Goal: Task Accomplishment & Management: Use online tool/utility

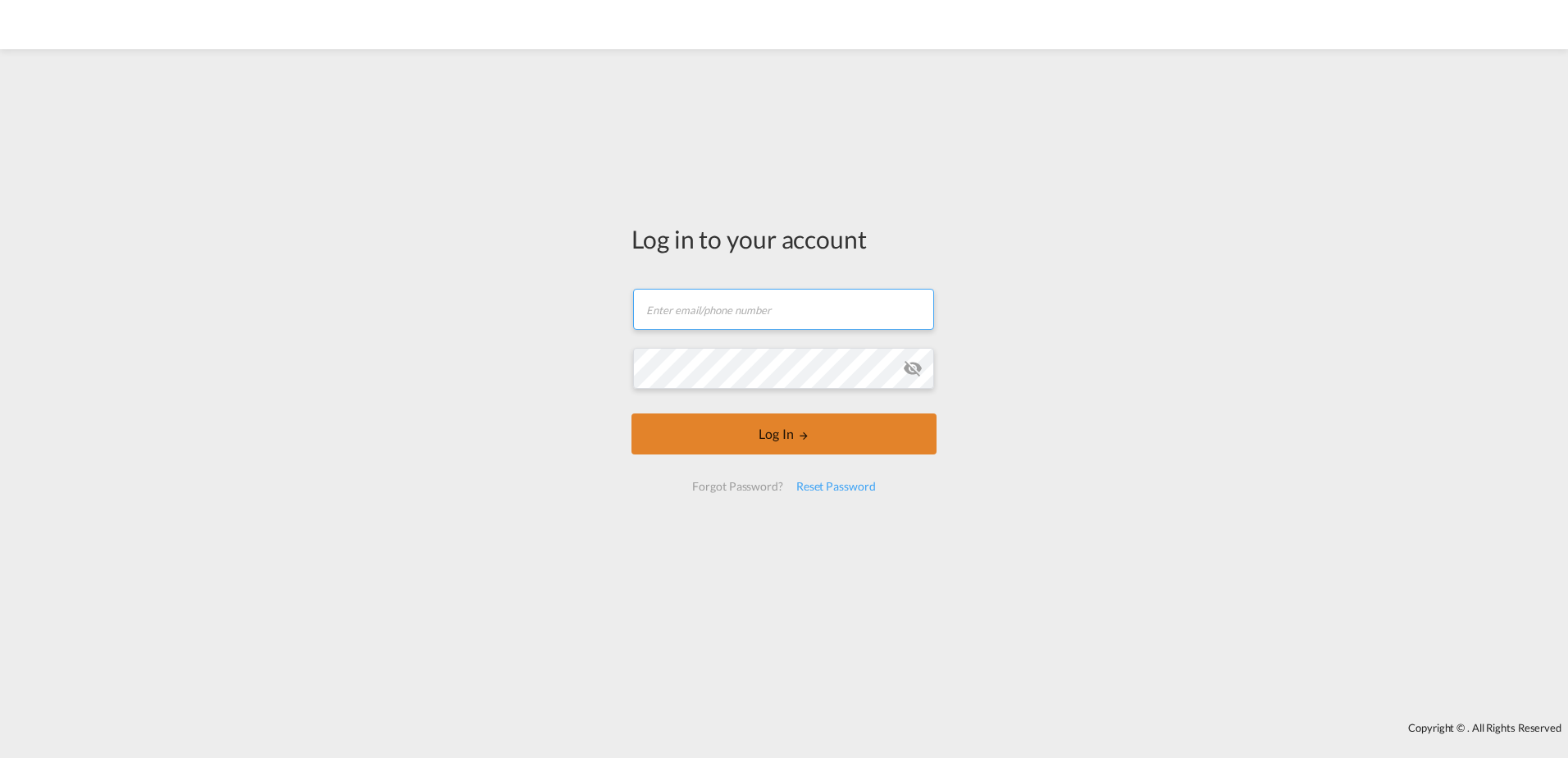
type input "jam@ntgairocean.com"
click at [789, 436] on button "Log In" at bounding box center [784, 434] width 305 height 41
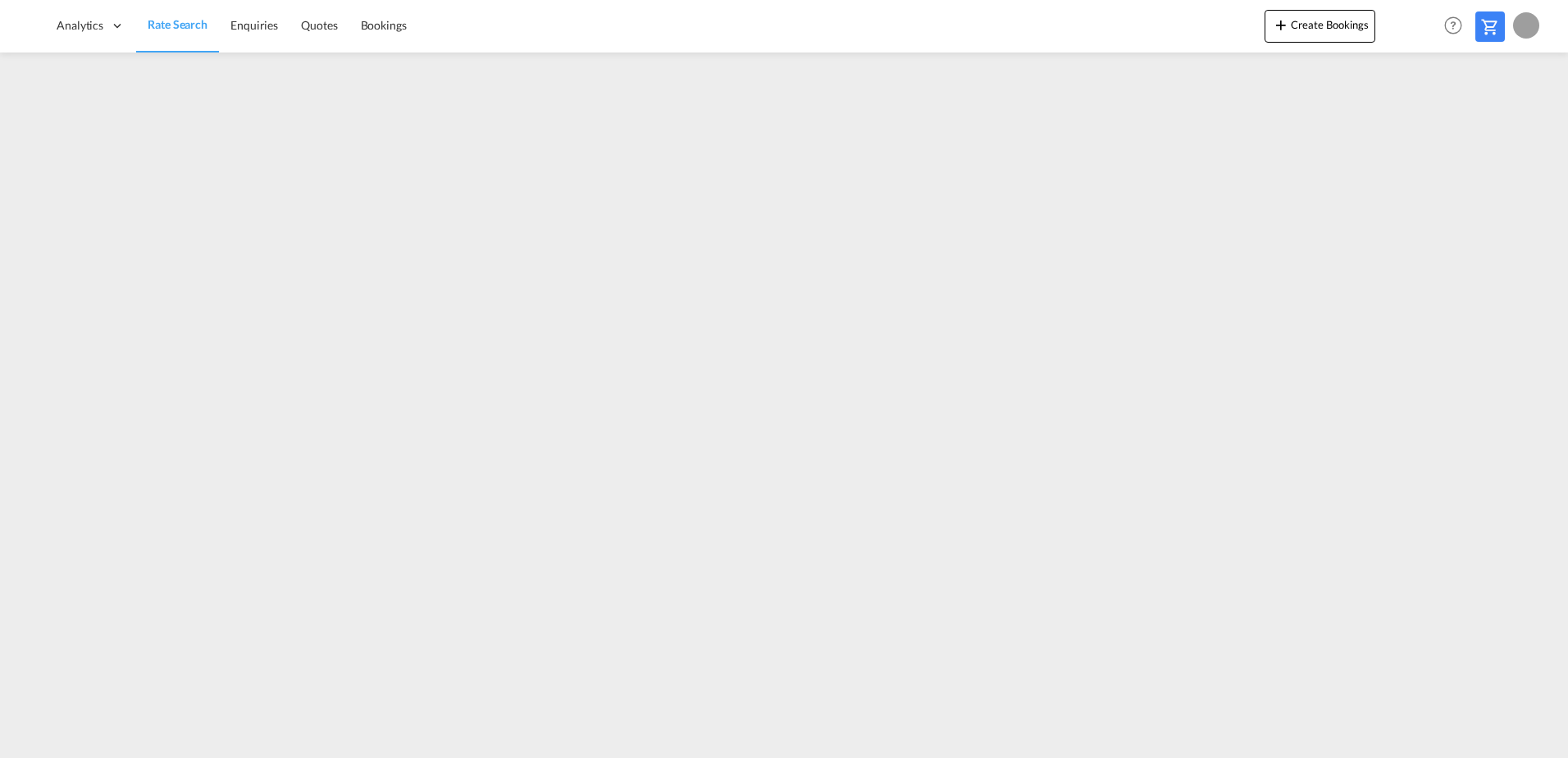
click at [181, 13] on link "Rate Search" at bounding box center [177, 26] width 82 height 54
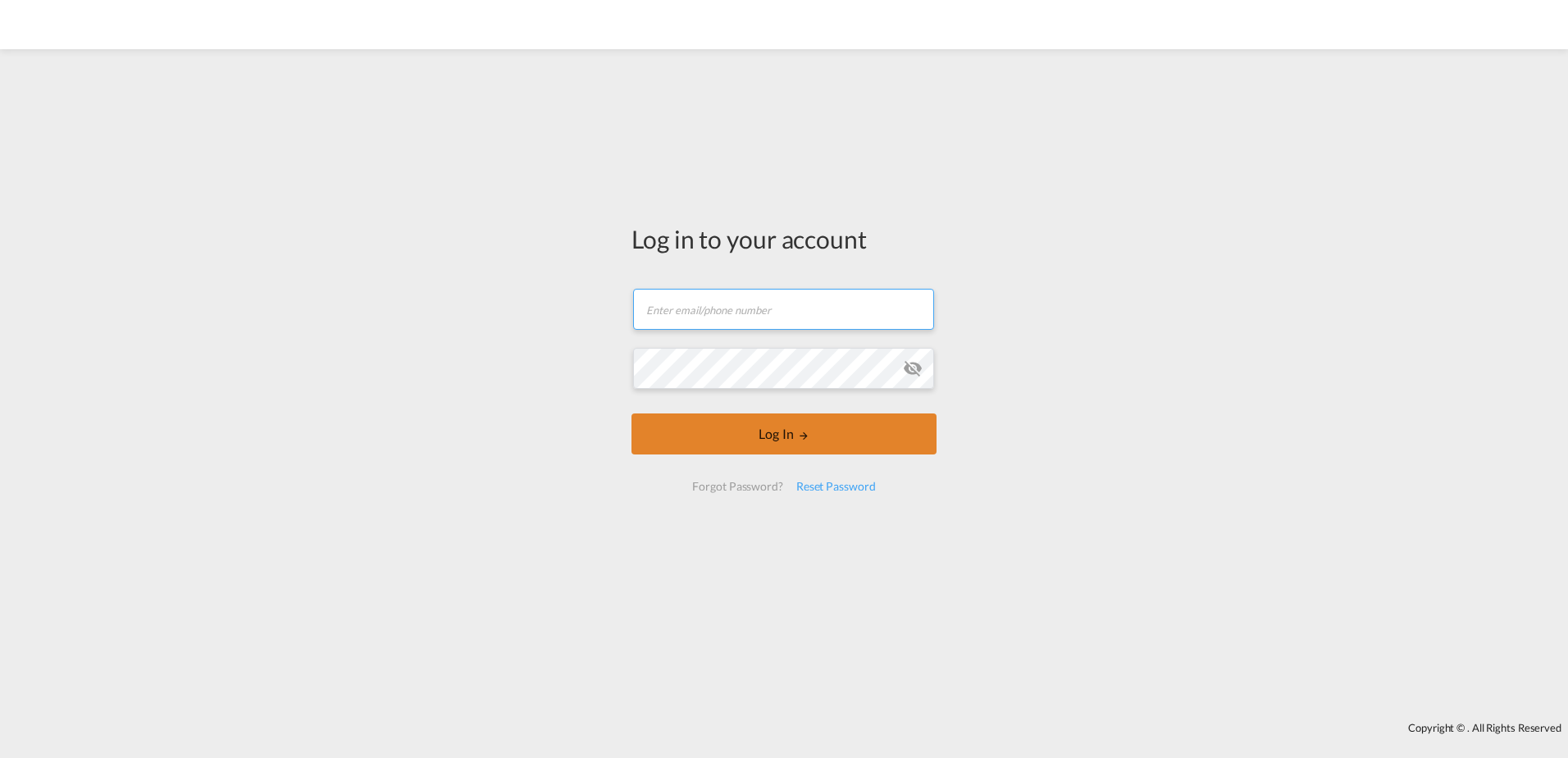
type input "jam@ntgairocean.com"
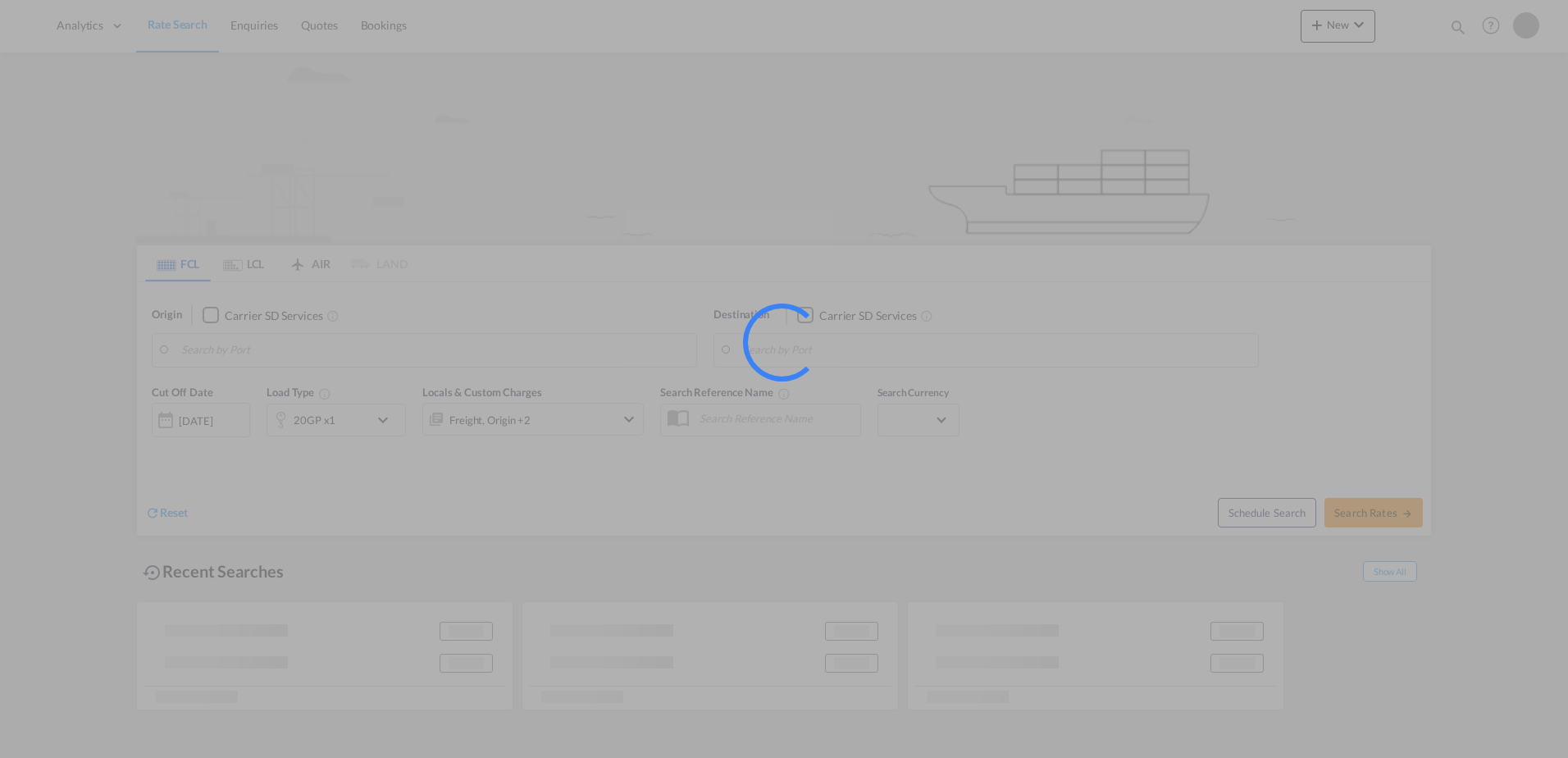
click at [758, 280] on div at bounding box center [784, 379] width 1568 height 758
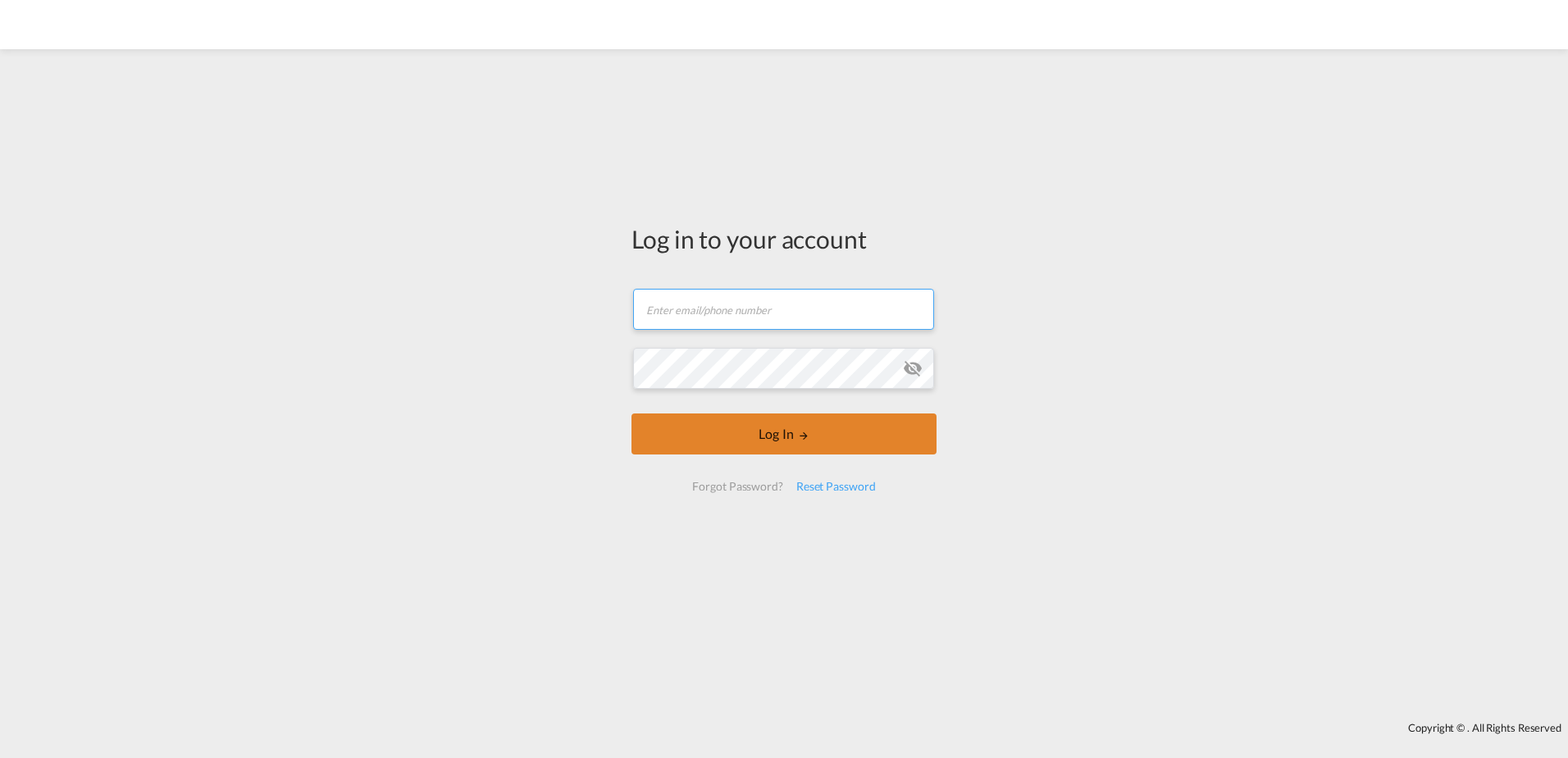
type input "[EMAIL_ADDRESS][DOMAIN_NAME]"
click at [789, 443] on button "Log In" at bounding box center [784, 434] width 305 height 41
